Goal: Find specific page/section: Find specific page/section

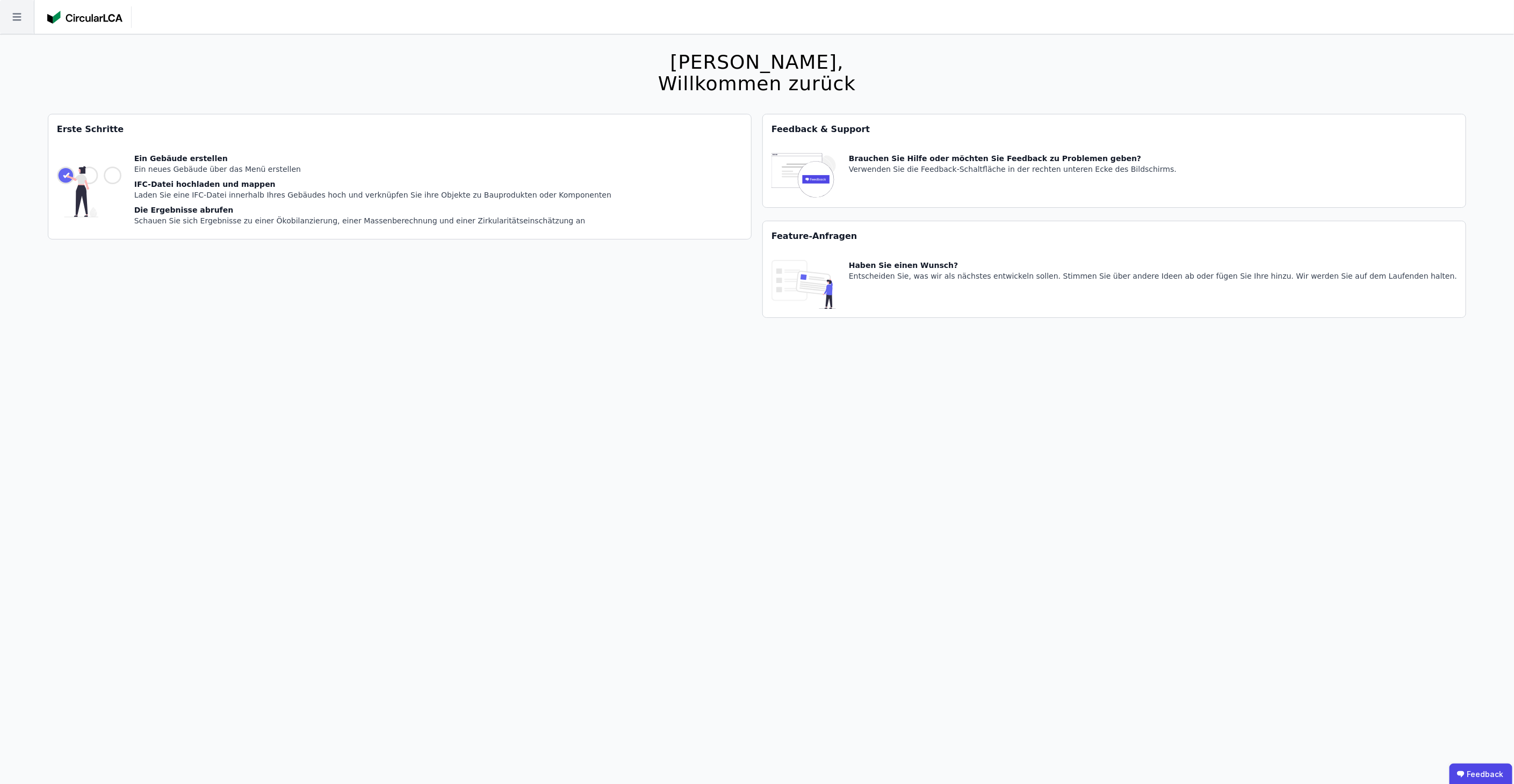
click at [22, 6] on icon at bounding box center [17, 17] width 34 height 34
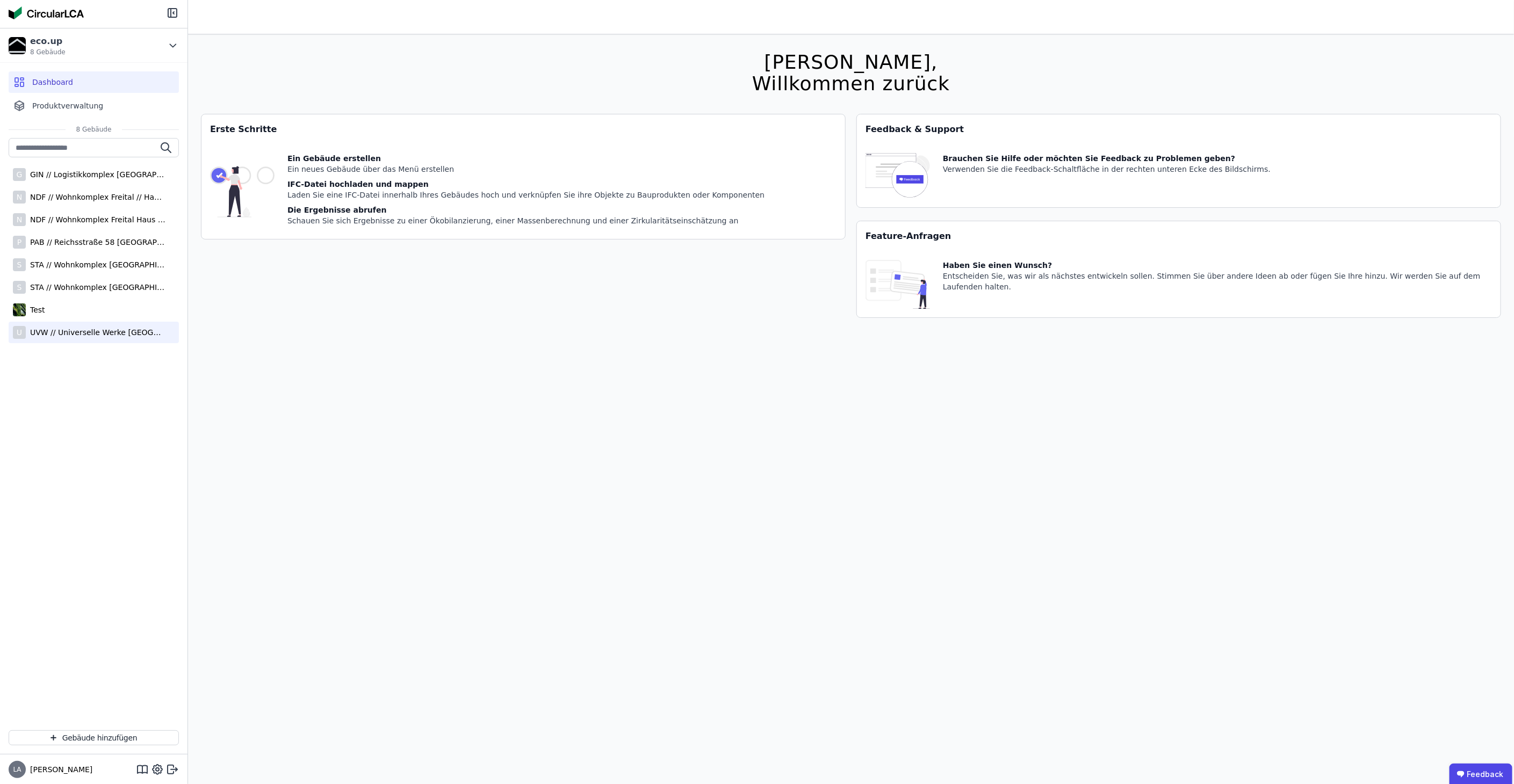
click at [67, 327] on div "UVW // Universelle Werke [GEOGRAPHIC_DATA]" at bounding box center [96, 332] width 140 height 11
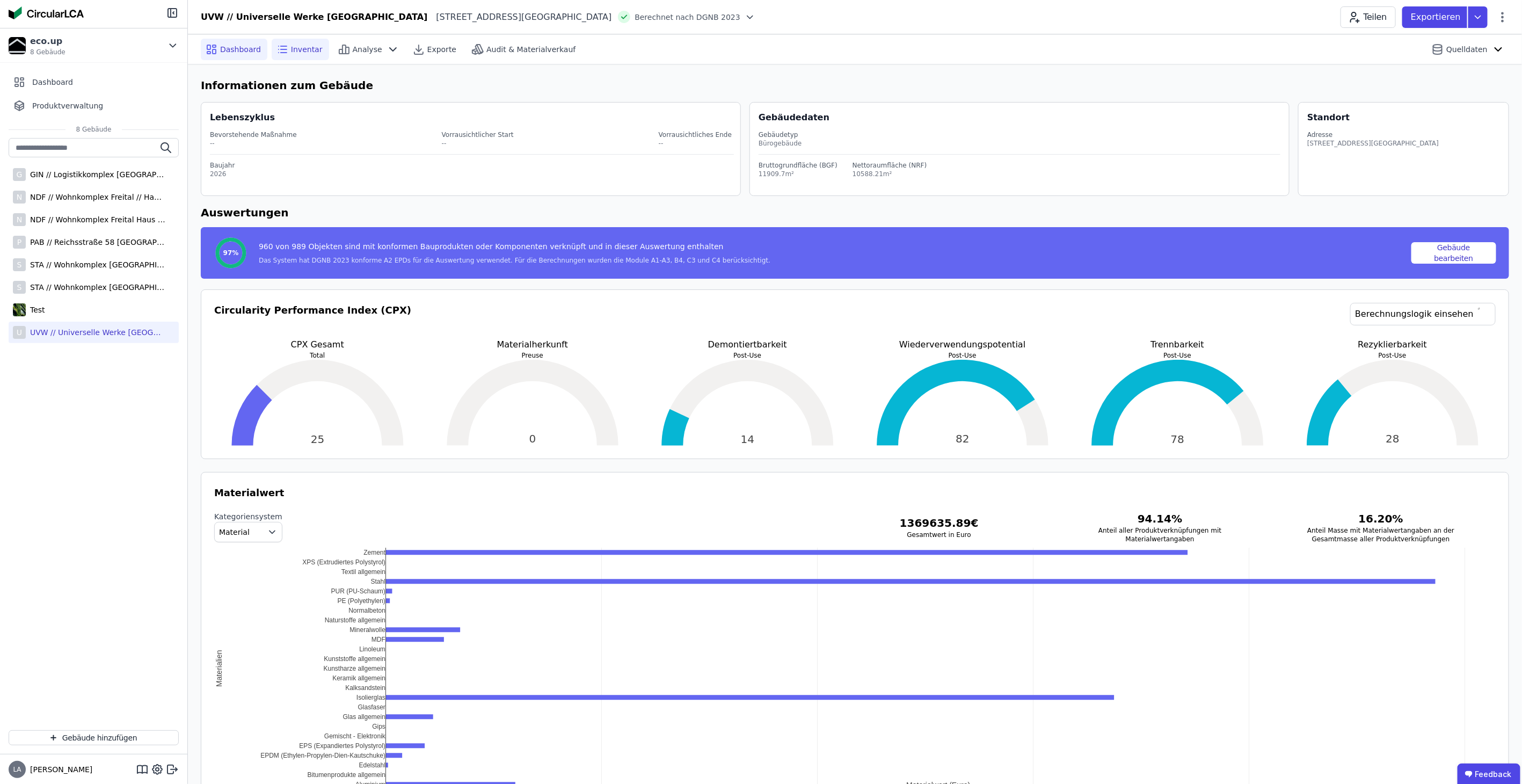
click at [292, 47] on span "Inventar" at bounding box center [307, 50] width 32 height 11
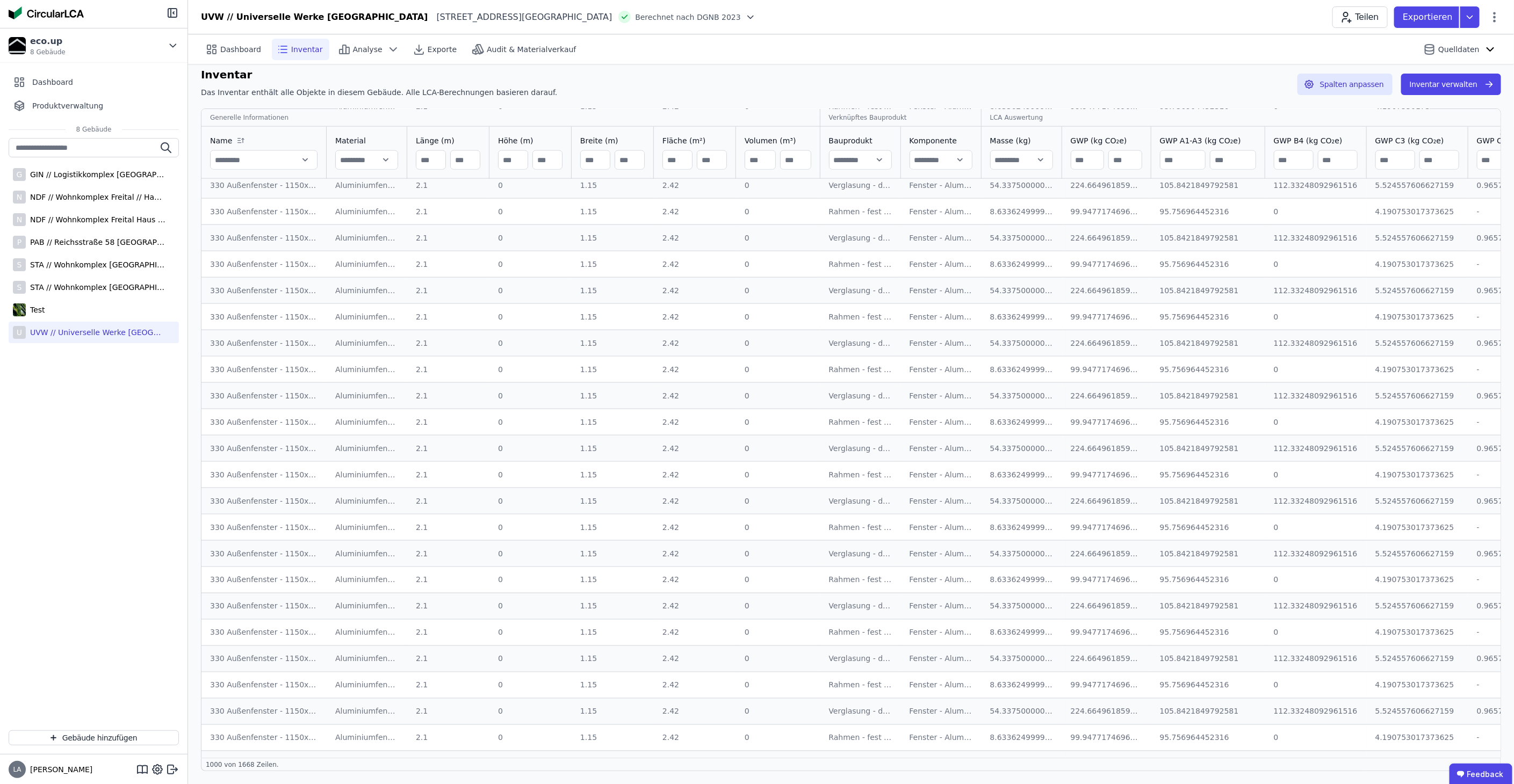
scroll to position [24636, 0]
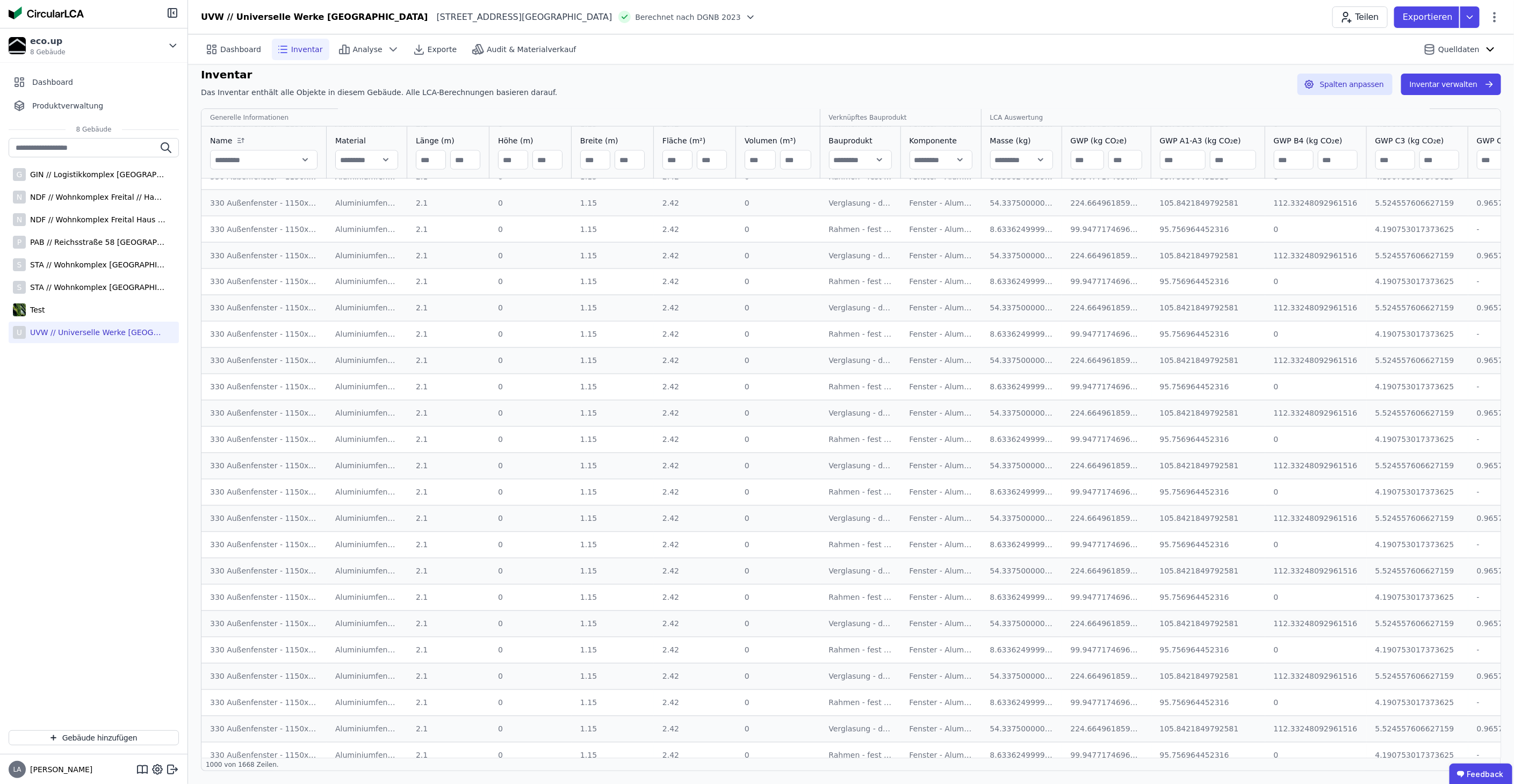
click at [303, 161] on input "text" at bounding box center [264, 160] width 106 height 19
type input "**********"
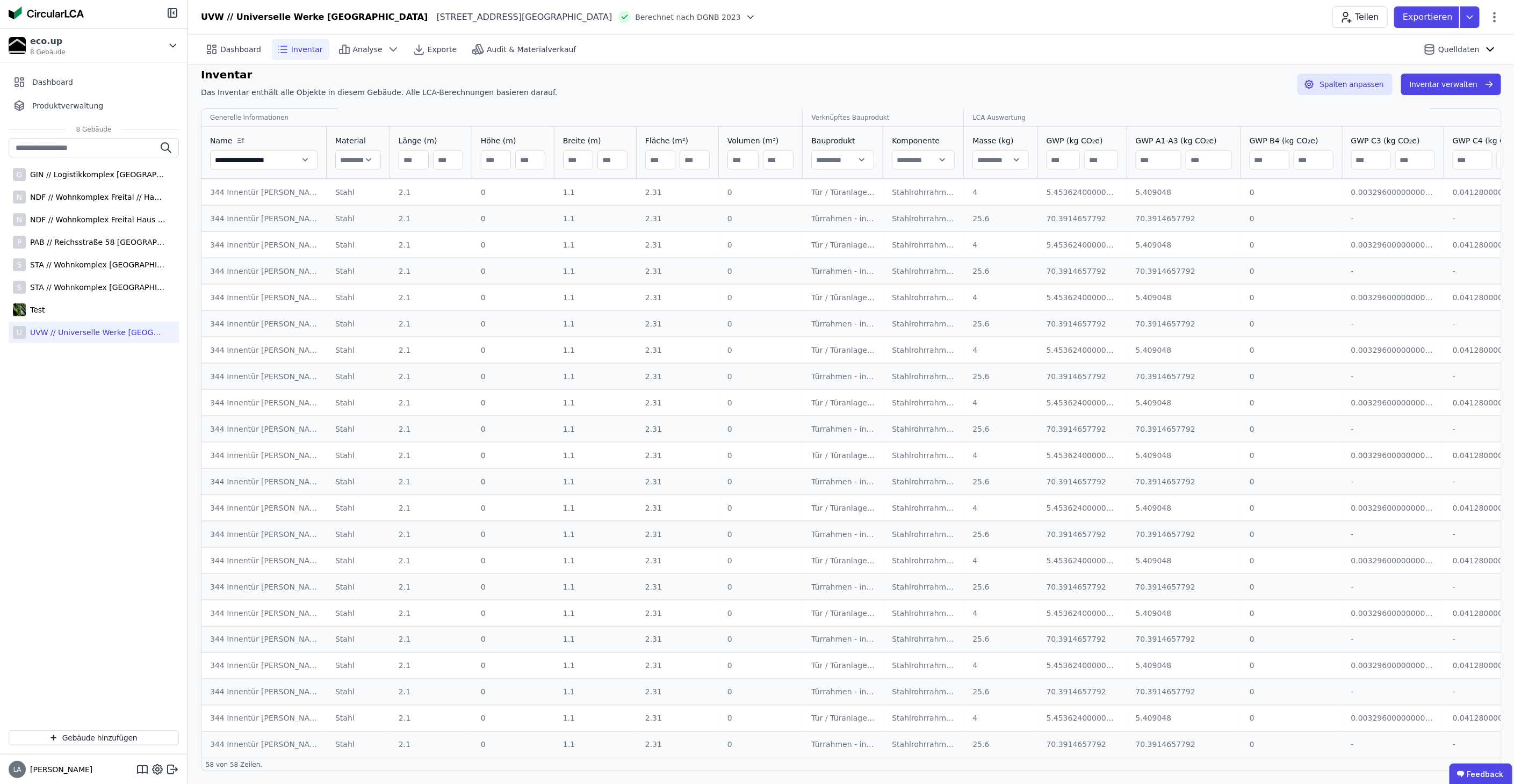
scroll to position [0, 0]
